Goal: Find contact information: Find contact information

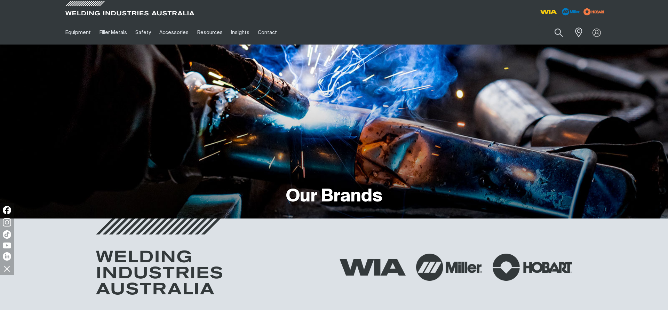
click at [552, 10] on img at bounding box center [549, 12] width 22 height 10
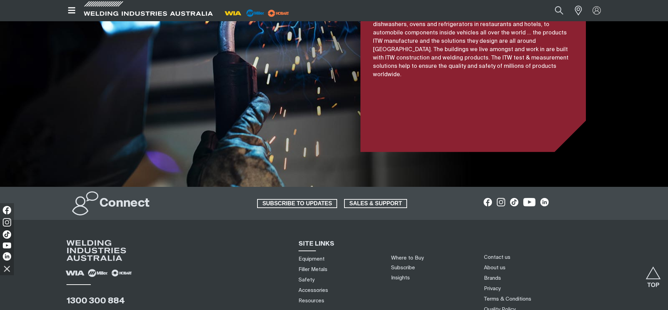
scroll to position [1664, 0]
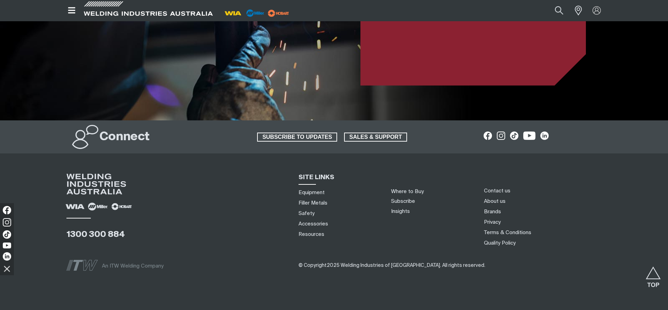
click at [87, 232] on div "1300 300 884" at bounding box center [95, 234] width 58 height 27
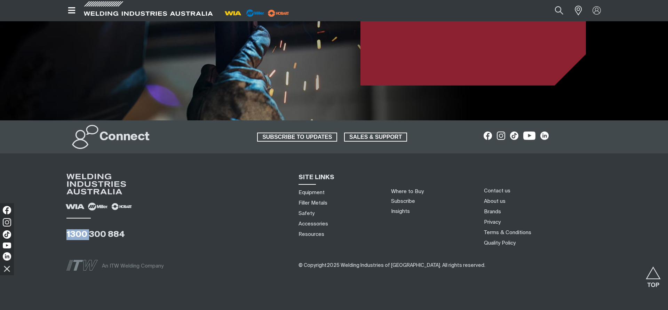
click at [87, 232] on div "1300 300 884" at bounding box center [95, 234] width 58 height 27
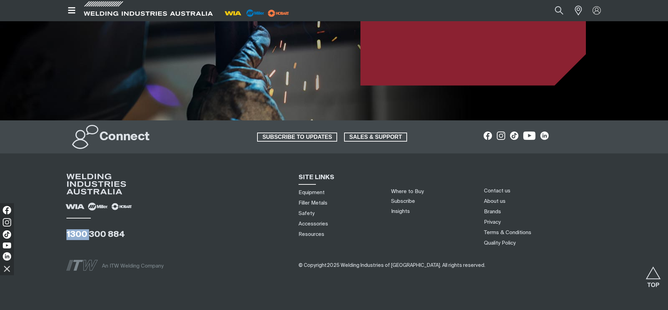
click at [87, 232] on div "1300 300 884" at bounding box center [95, 234] width 58 height 27
